Goal: Task Accomplishment & Management: Manage account settings

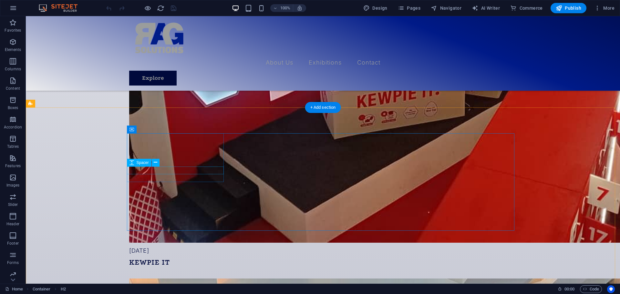
scroll to position [1345, 0]
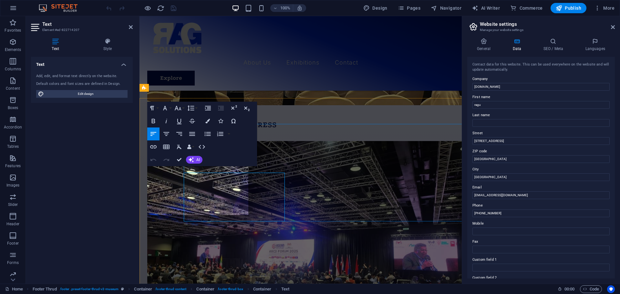
scroll to position [1339, 0]
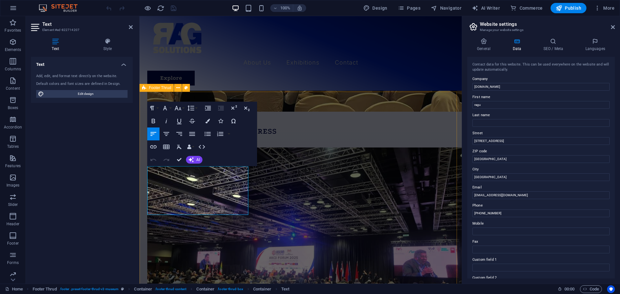
drag, startPoint x: 197, startPoint y: 188, endPoint x: 145, endPoint y: 172, distance: 54.0
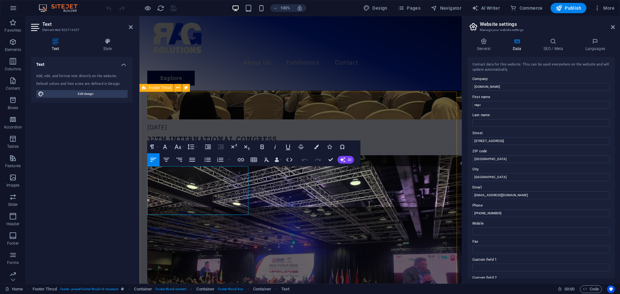
scroll to position [432, 2]
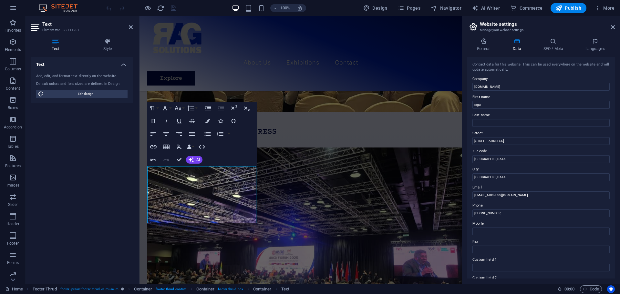
click at [96, 245] on div "Text Add, edit, and format text directly on the website. Default colors and fon…" at bounding box center [82, 168] width 102 height 222
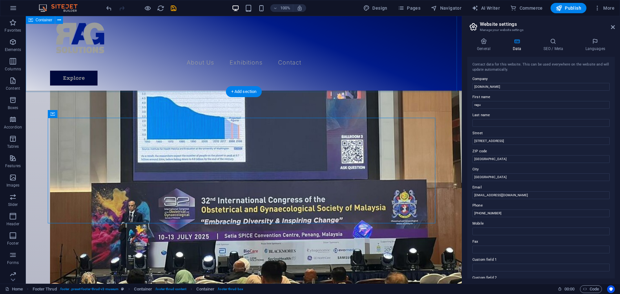
scroll to position [1345, 0]
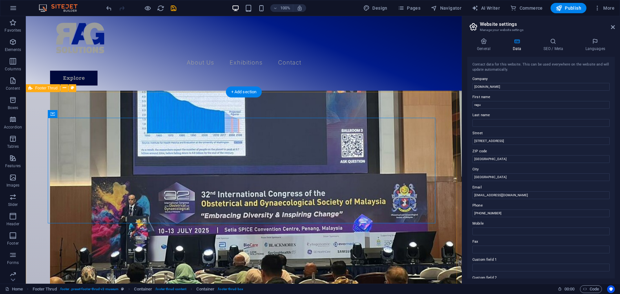
drag, startPoint x: 563, startPoint y: 193, endPoint x: 457, endPoint y: 186, distance: 106.5
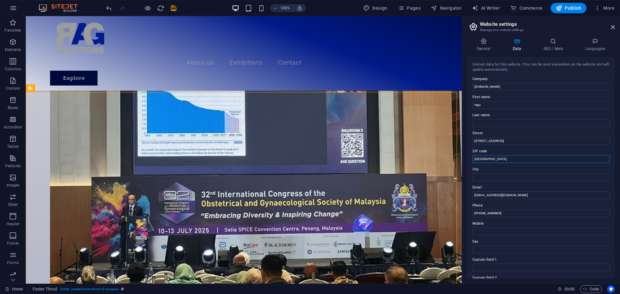
drag, startPoint x: 543, startPoint y: 172, endPoint x: 423, endPoint y: 159, distance: 121.2
drag, startPoint x: 548, startPoint y: 157, endPoint x: 461, endPoint y: 141, distance: 88.0
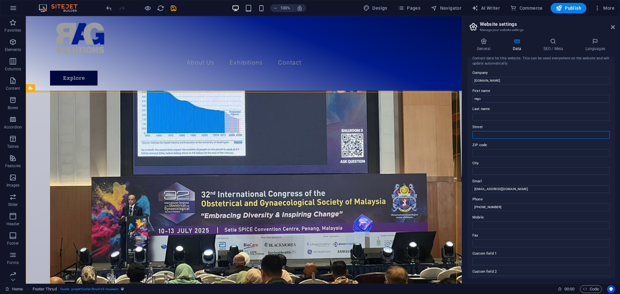
scroll to position [0, 0]
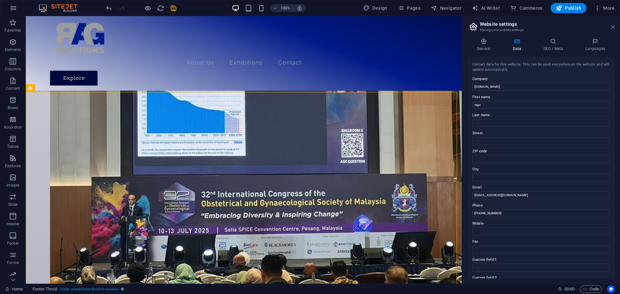
click at [615, 26] on icon at bounding box center [613, 27] width 4 height 5
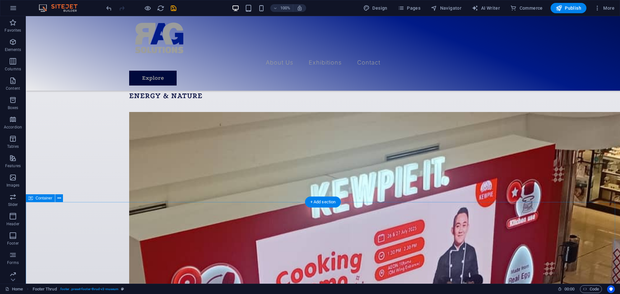
scroll to position [968, 0]
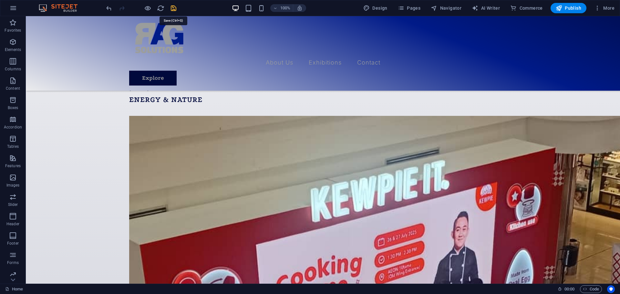
click at [173, 5] on icon "save" at bounding box center [173, 8] width 7 height 7
click at [564, 9] on span "Publish" at bounding box center [569, 8] width 26 height 6
